Goal: Information Seeking & Learning: Find specific fact

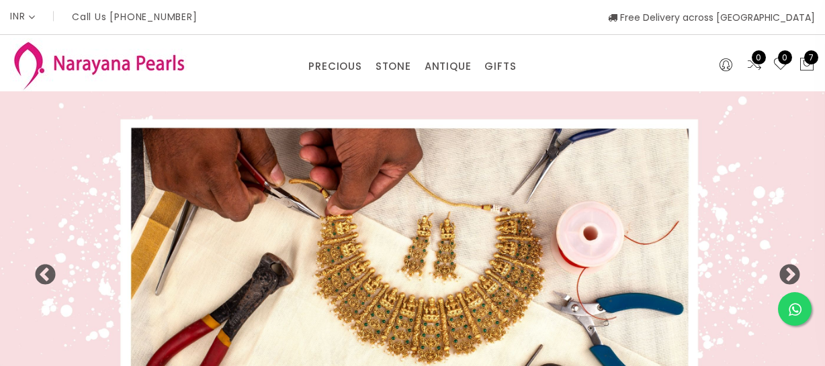
select select "INR"
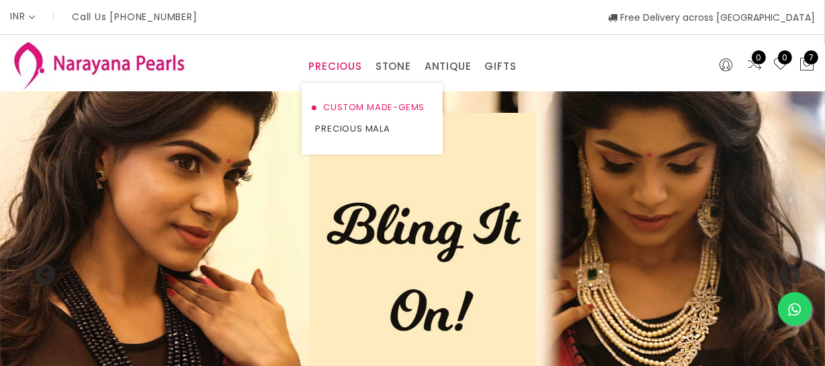
click at [333, 105] on link "CUSTOM MADE-GEMS" at bounding box center [372, 108] width 114 height 22
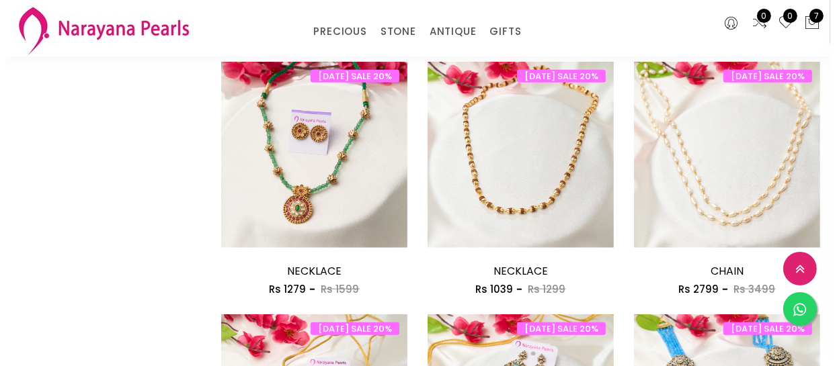
scroll to position [1160, 0]
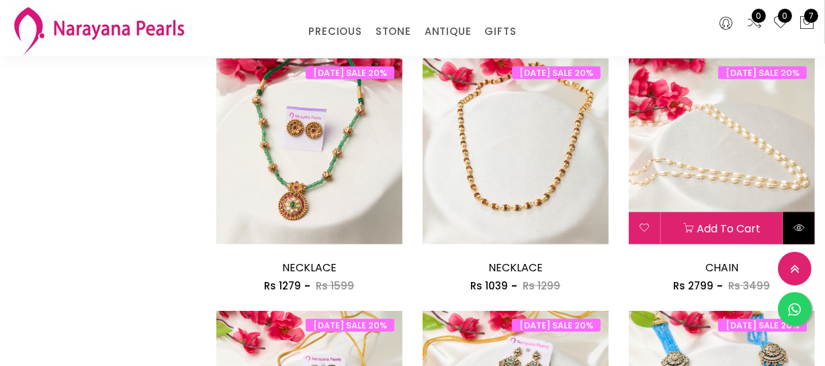
click at [800, 229] on icon at bounding box center [799, 227] width 11 height 11
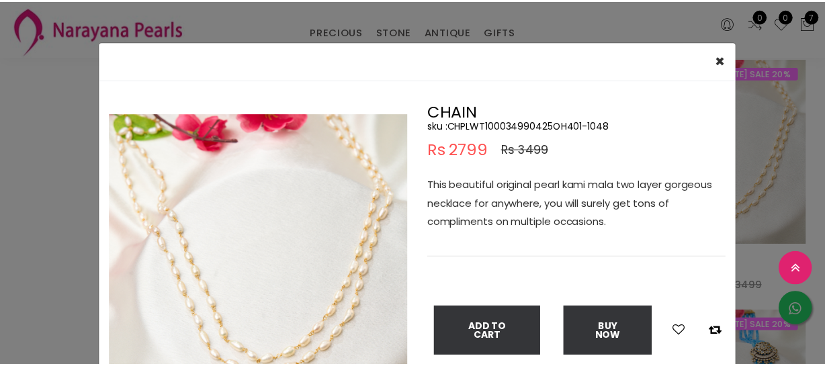
scroll to position [60, 0]
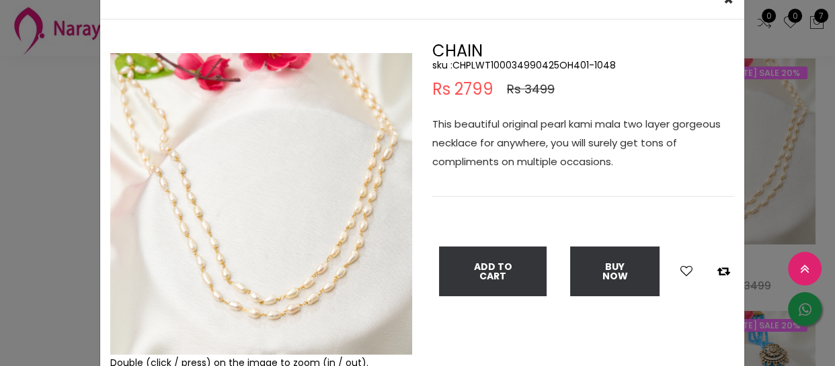
click at [13, 161] on div "× Close Double (click / press) on the image to zoom (in / out). CHAIN sku : CHP…" at bounding box center [417, 183] width 835 height 366
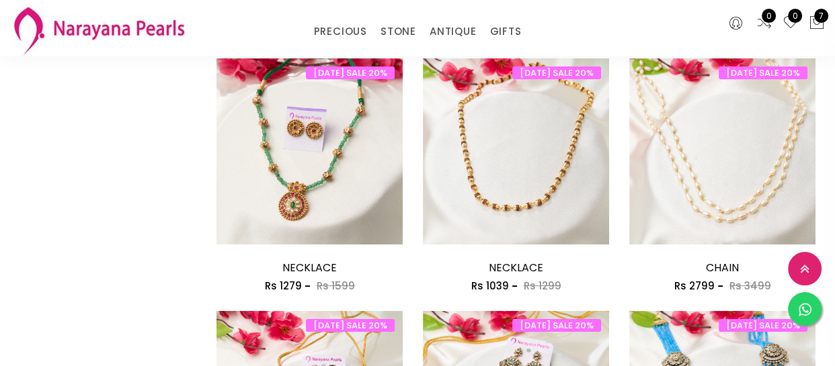
click at [13, 161] on div "× Close Double (click / press) on the image to zoom (in / out). CHAIN sku : CHP…" at bounding box center [417, 183] width 835 height 366
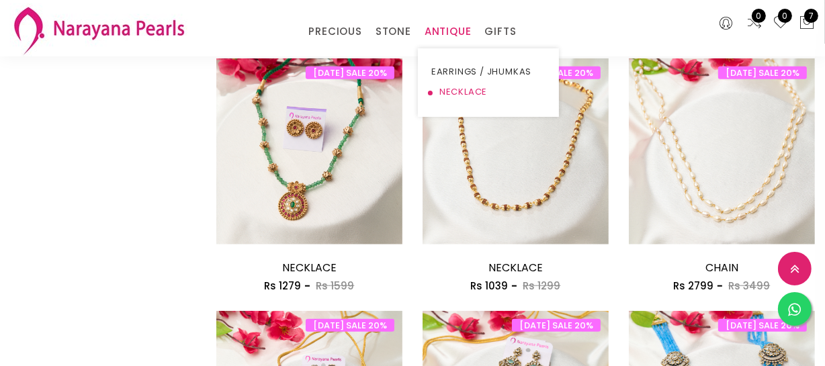
click at [448, 83] on link "NECKLACE" at bounding box center [488, 92] width 114 height 20
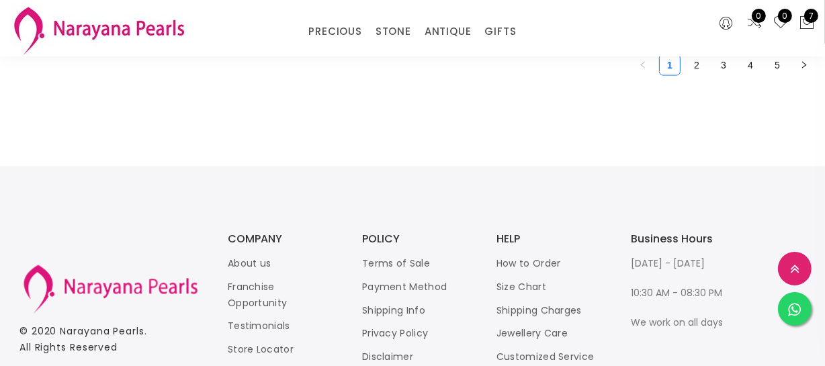
scroll to position [1849, 0]
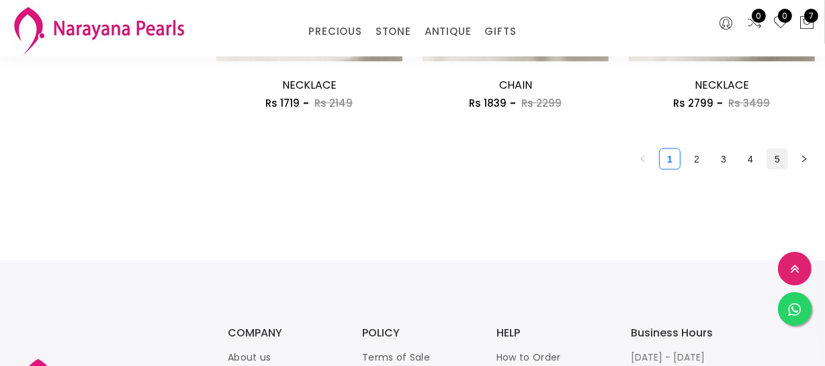
click at [776, 155] on link "5" at bounding box center [777, 159] width 20 height 20
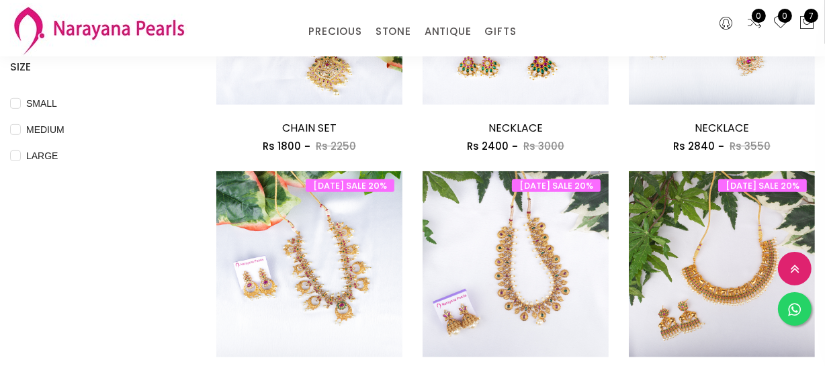
scroll to position [672, 0]
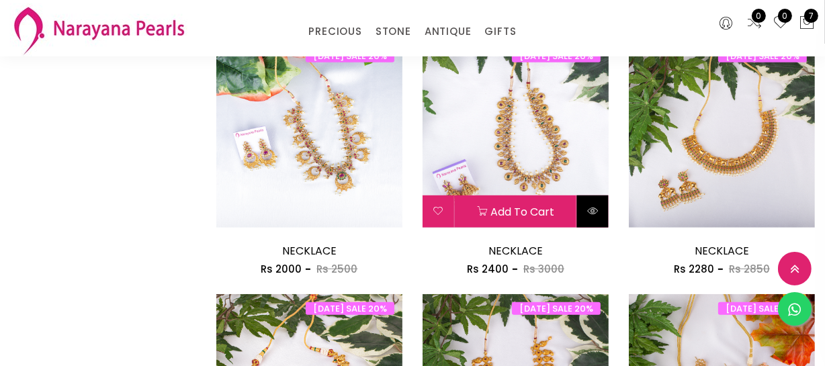
click at [598, 212] on button at bounding box center [593, 212] width 32 height 32
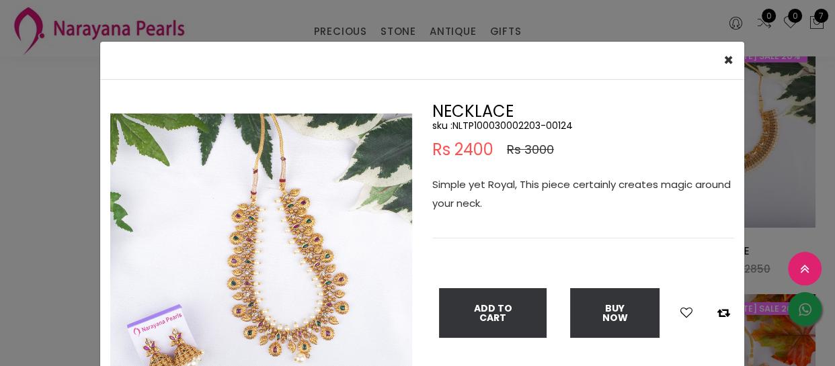
click at [491, 122] on h5 "sku : NLTP100030002203-00124" at bounding box center [583, 126] width 302 height 12
copy h5 "NLTP100030002203"
click at [433, 32] on div "× Close Double (click / press) on the image to zoom (in / out). NECKLACE sku : …" at bounding box center [417, 183] width 835 height 366
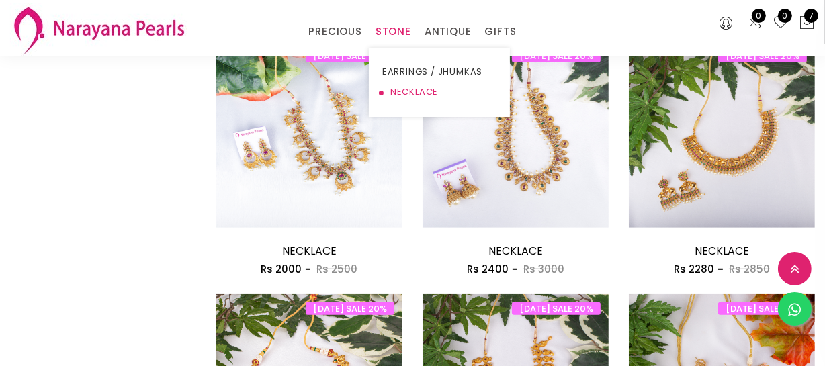
click at [408, 97] on link "NECKLACE" at bounding box center [439, 92] width 114 height 20
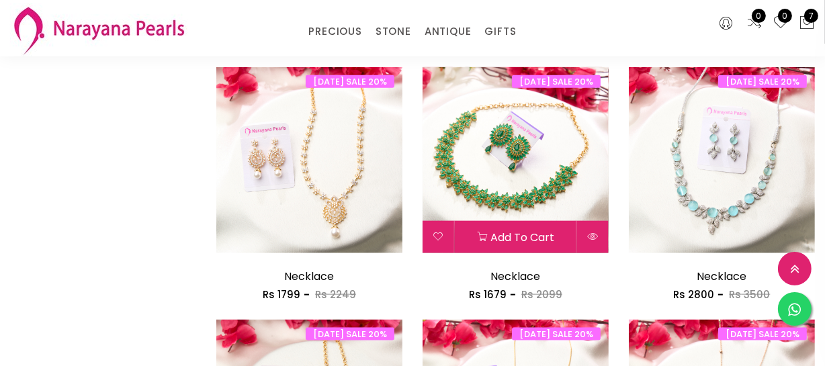
scroll to position [1771, 0]
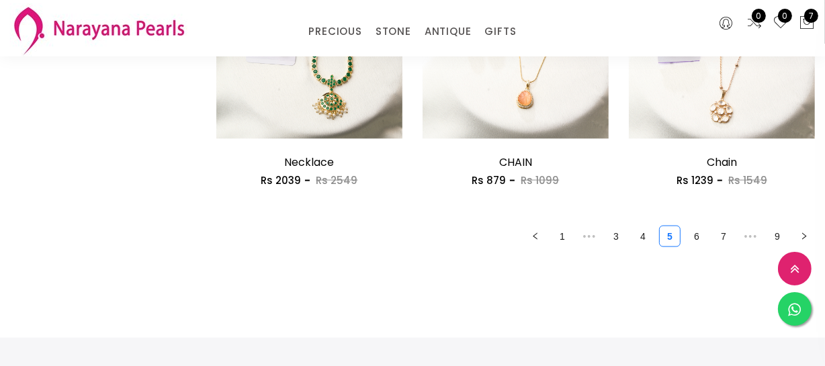
click at [623, 231] on link "3" at bounding box center [616, 236] width 20 height 20
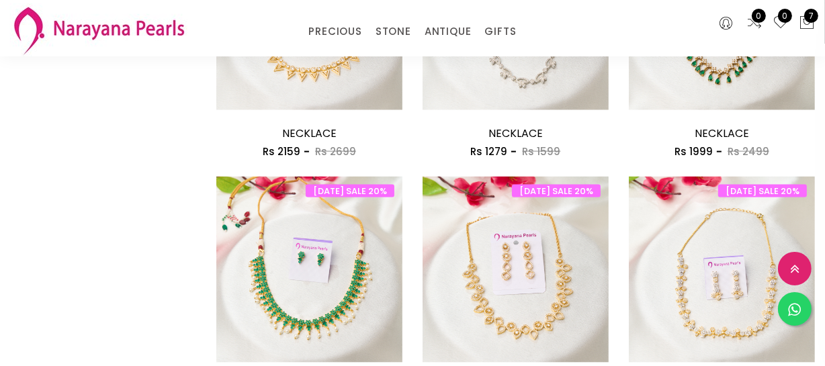
scroll to position [1771, 0]
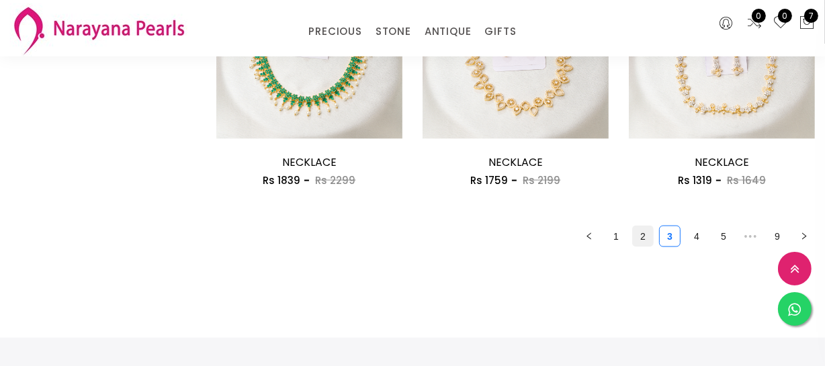
click at [642, 232] on link "2" at bounding box center [643, 236] width 20 height 20
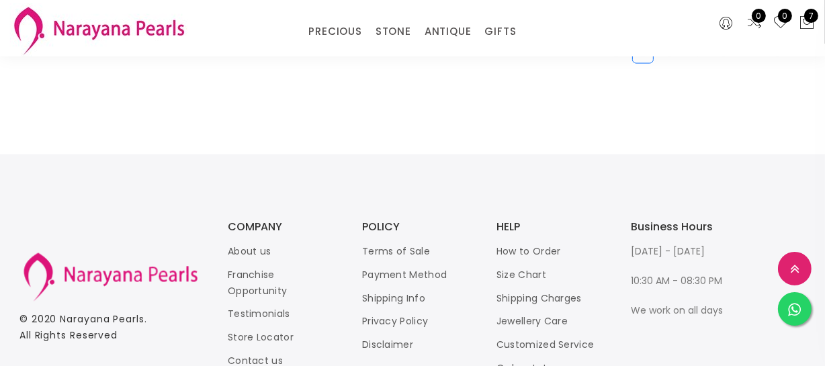
scroll to position [1832, 0]
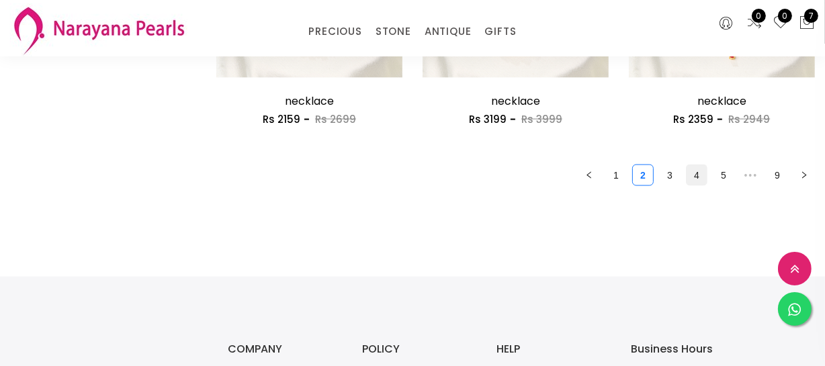
click at [693, 172] on link "4" at bounding box center [697, 175] width 20 height 20
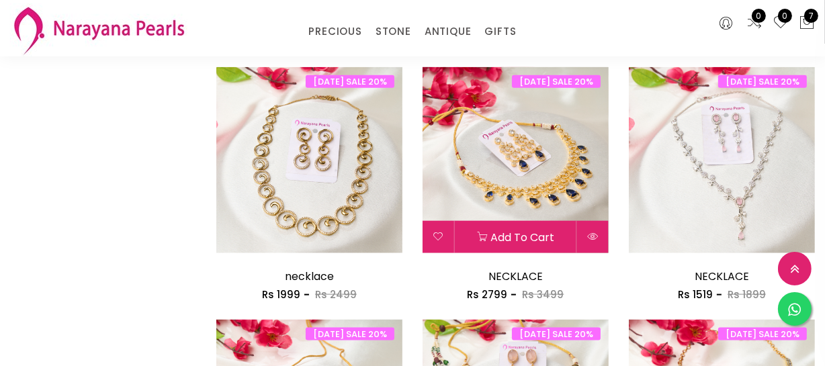
scroll to position [1771, 0]
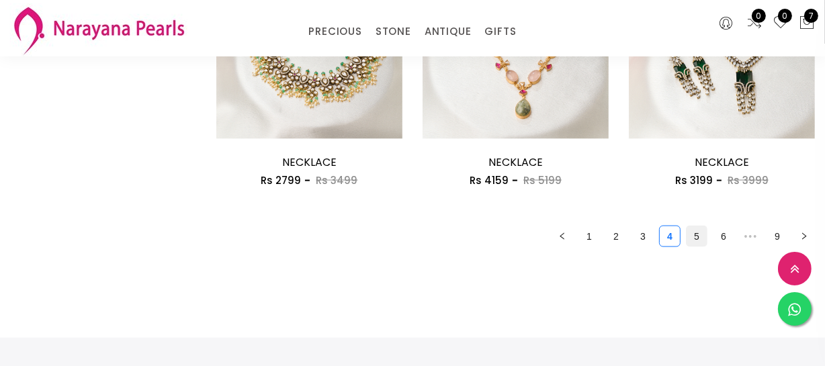
click at [701, 226] on li "5" at bounding box center [697, 237] width 22 height 22
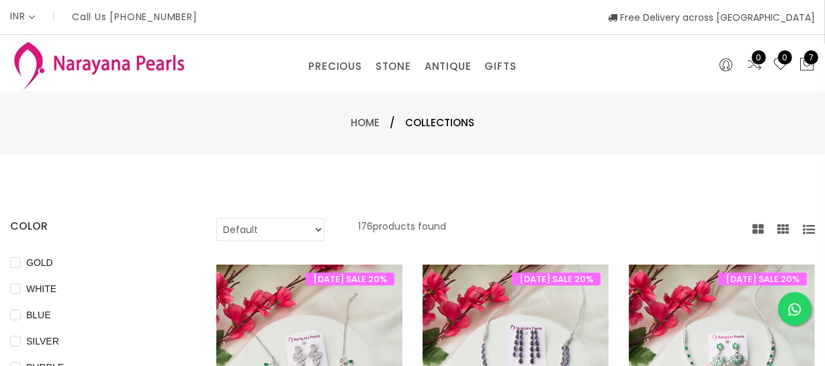
click at [698, 236] on div "Default Price - High to Low Price - Low to High 176 products found" at bounding box center [515, 229] width 599 height 23
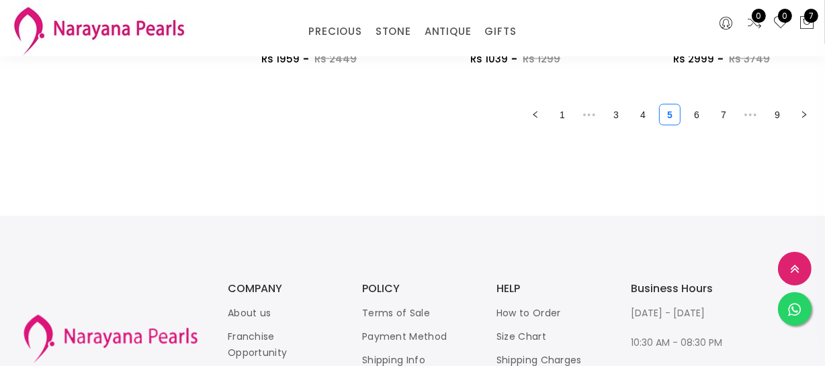
scroll to position [1894, 0]
click at [701, 111] on link "6" at bounding box center [697, 114] width 20 height 20
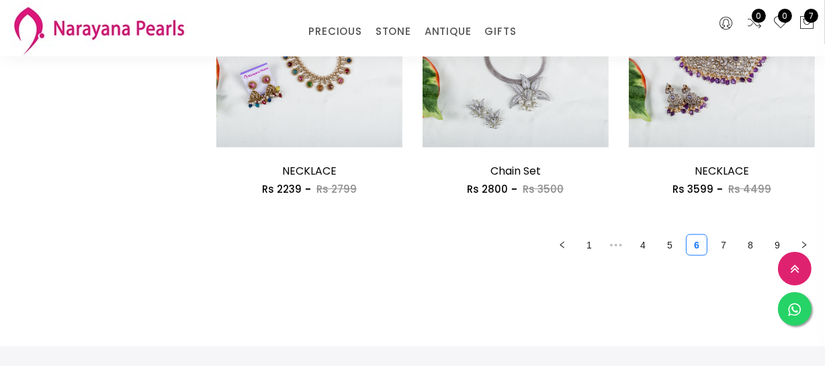
scroll to position [1894, 0]
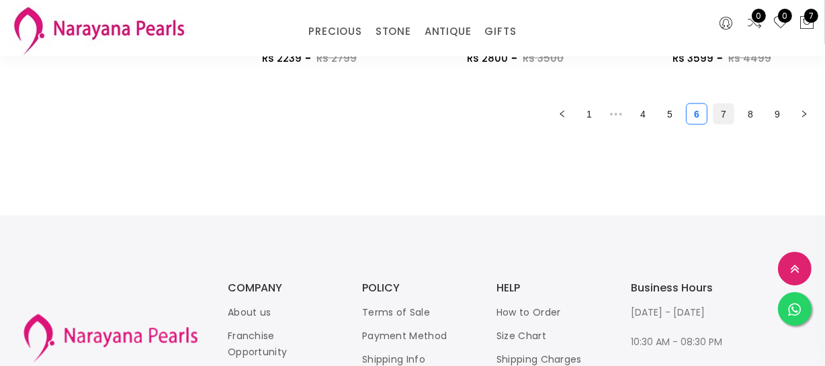
click at [716, 121] on link "7" at bounding box center [724, 114] width 20 height 20
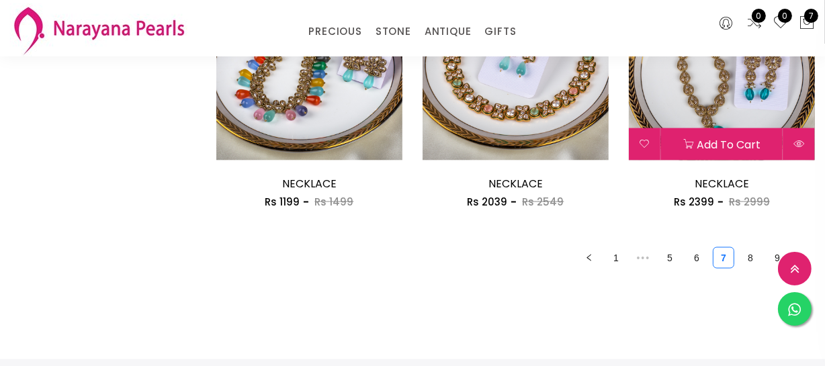
scroll to position [1771, 0]
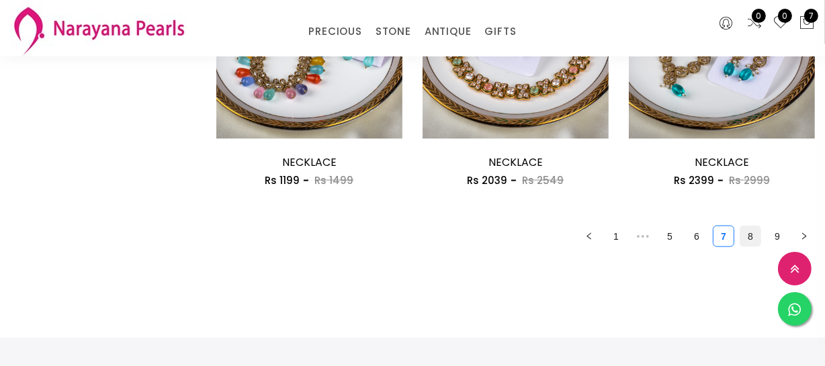
click at [743, 237] on link "8" at bounding box center [750, 236] width 20 height 20
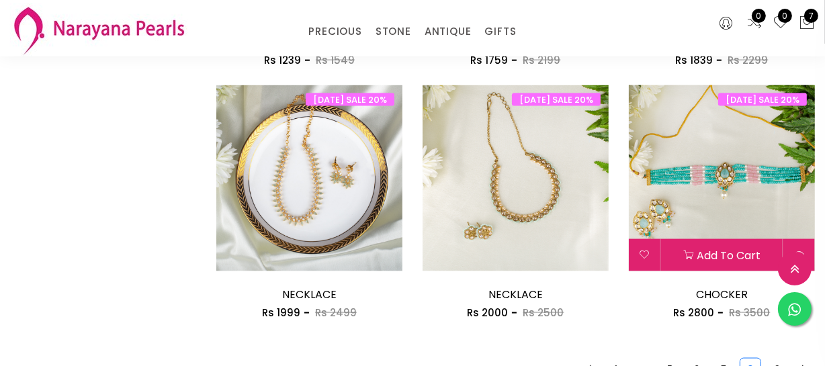
scroll to position [1771, 0]
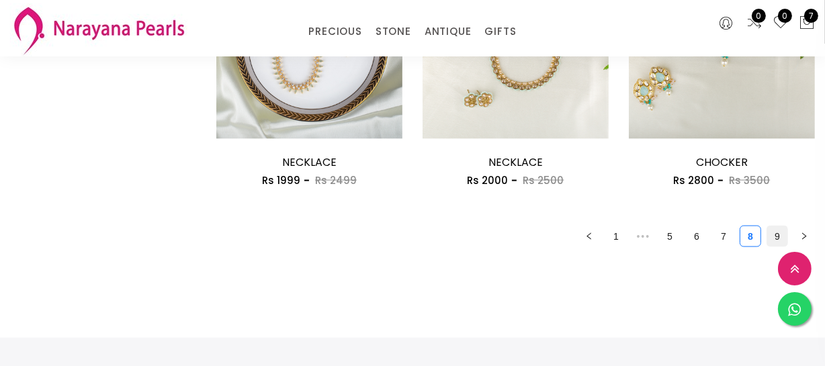
click at [771, 235] on link "9" at bounding box center [777, 236] width 20 height 20
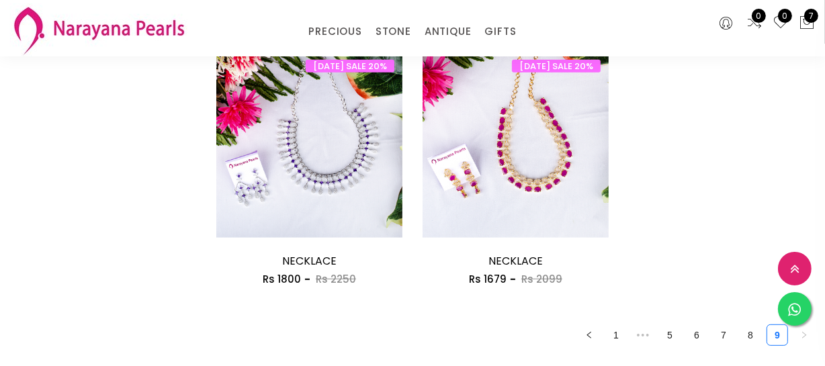
scroll to position [672, 0]
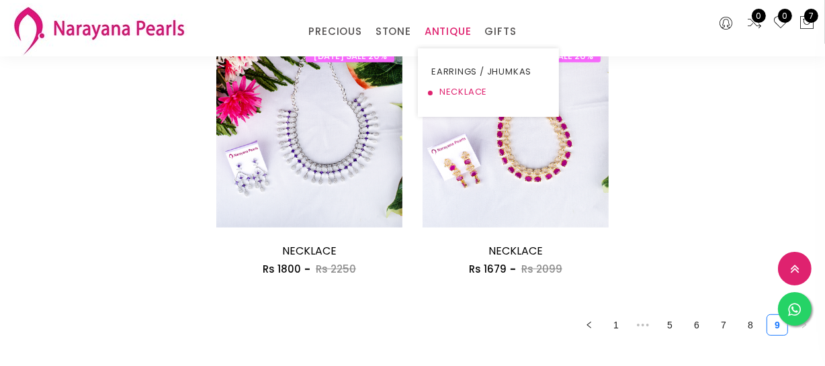
click at [455, 87] on link "NECKLACE" at bounding box center [488, 92] width 114 height 20
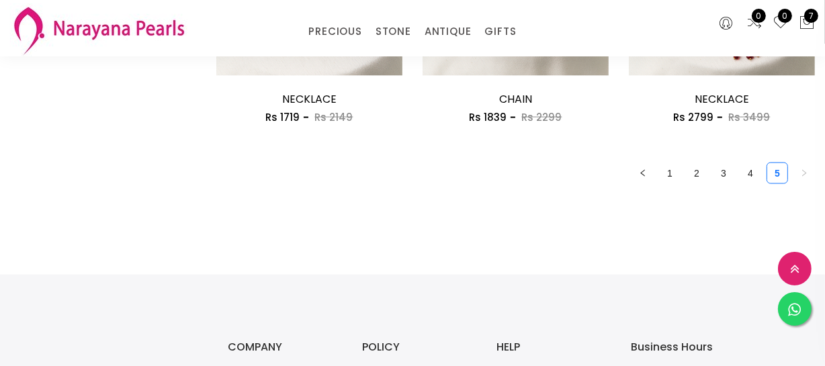
scroll to position [1832, 0]
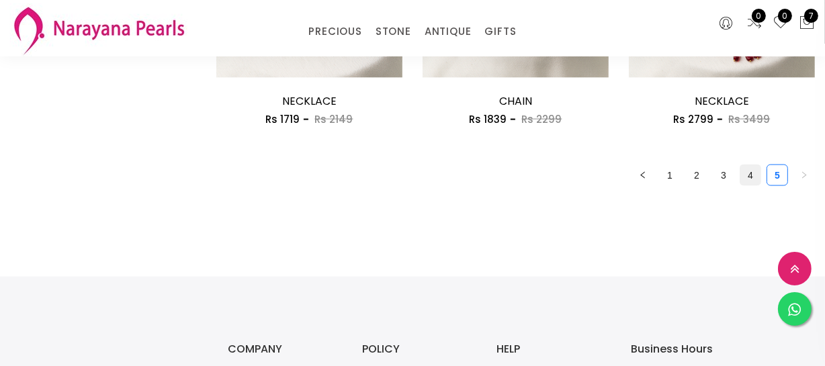
click at [756, 175] on link "4" at bounding box center [750, 175] width 20 height 20
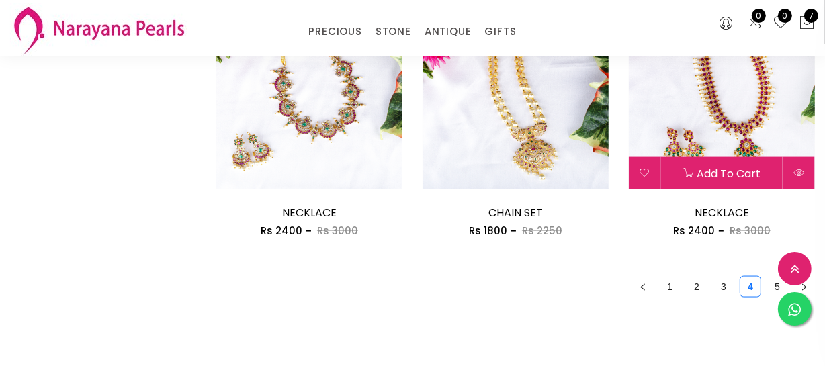
scroll to position [1832, 0]
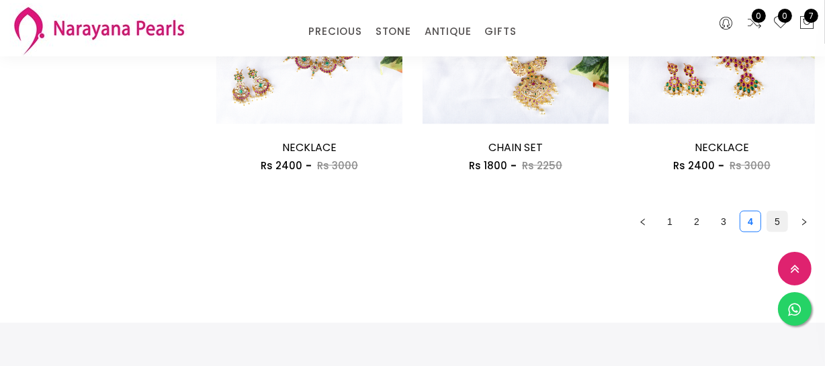
click at [774, 215] on link "5" at bounding box center [777, 222] width 20 height 20
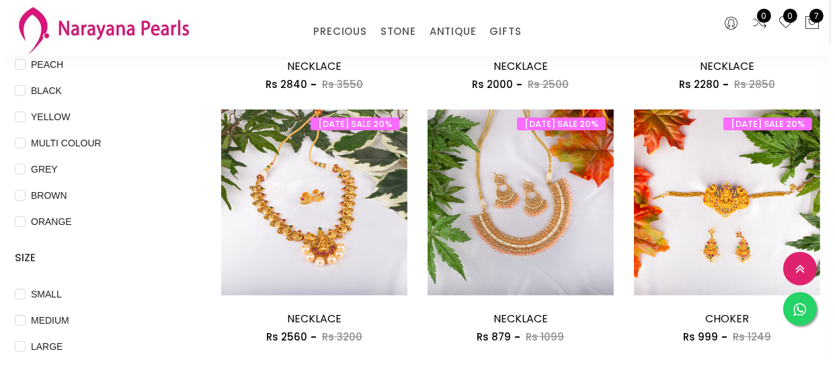
scroll to position [366, 0]
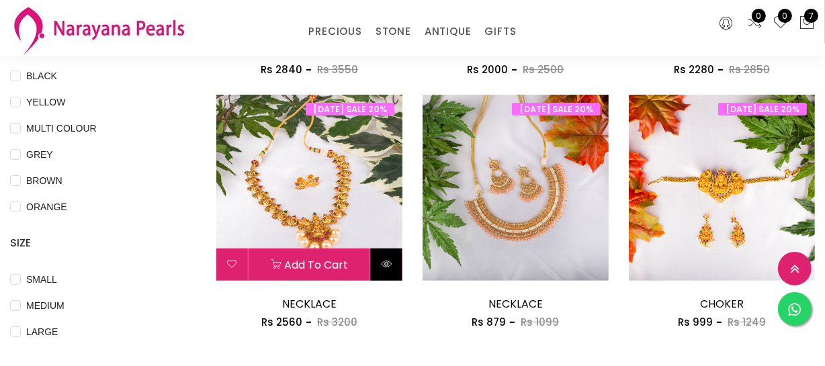
click at [390, 259] on icon at bounding box center [386, 264] width 11 height 11
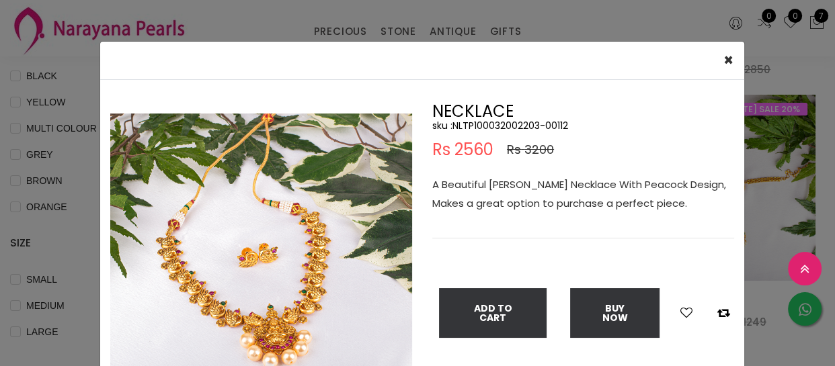
click at [511, 121] on h5 "sku : NLTP100032002203-00112" at bounding box center [583, 126] width 302 height 12
copy h5 "NLTP100032002203"
